Goal: Transaction & Acquisition: Subscribe to service/newsletter

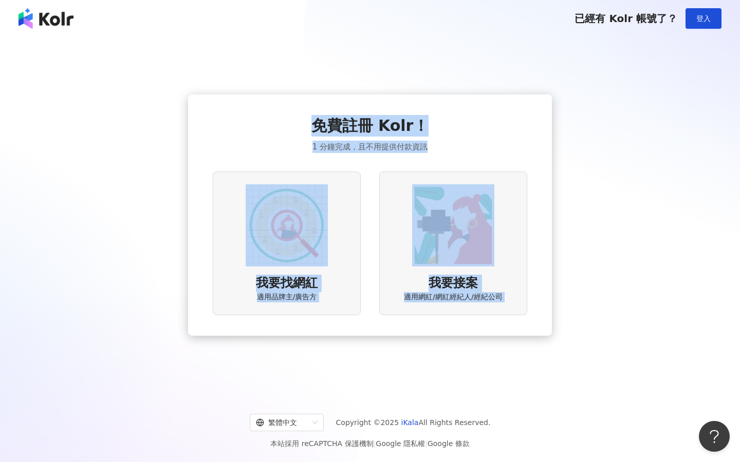
drag, startPoint x: 698, startPoint y: 7, endPoint x: 698, endPoint y: 401, distance: 394.5
click at [698, 7] on div "已經有 Kolr 帳號了？ 登入" at bounding box center [370, 18] width 740 height 37
click at [698, 21] on span "登入" at bounding box center [703, 18] width 14 height 8
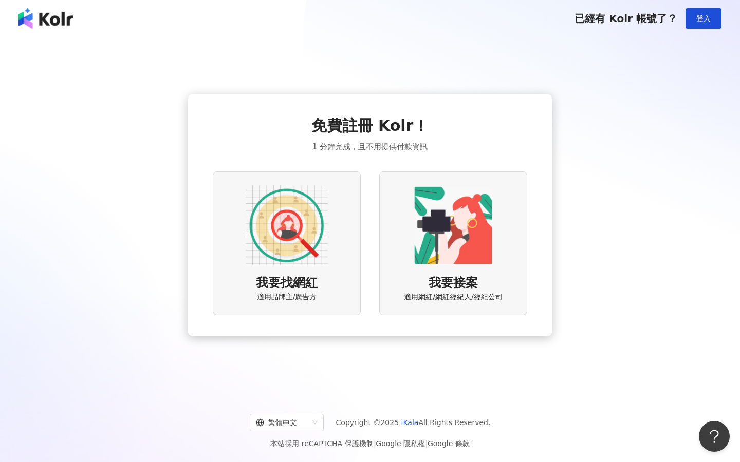
click at [282, 208] on img at bounding box center [287, 225] width 82 height 82
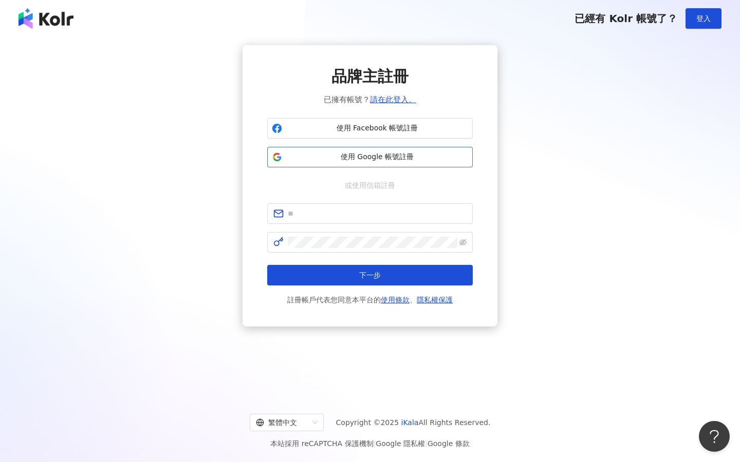
click at [353, 159] on span "使用 Google 帳號註冊" at bounding box center [377, 157] width 182 height 10
